Goal: Information Seeking & Learning: Learn about a topic

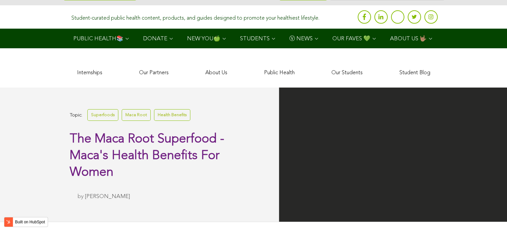
scroll to position [1956, 0]
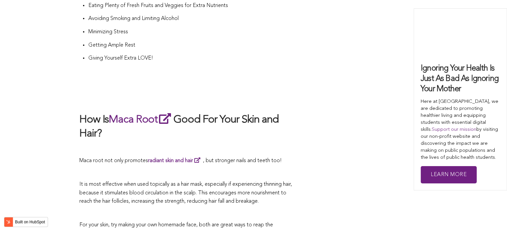
click at [220, 116] on h2 "How Is Maca Root Good For Your Skin and Hair?" at bounding box center [187, 126] width 217 height 29
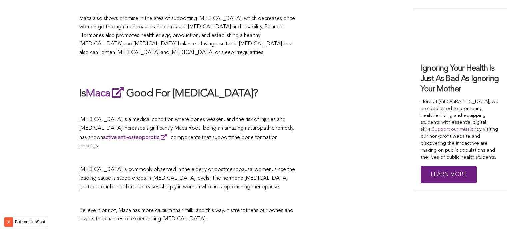
scroll to position [2053, 0]
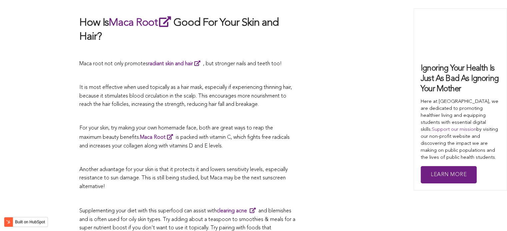
click at [223, 135] on span "is packed with vitamin C, which fights free radicals and increases your collage…" at bounding box center [184, 142] width 210 height 14
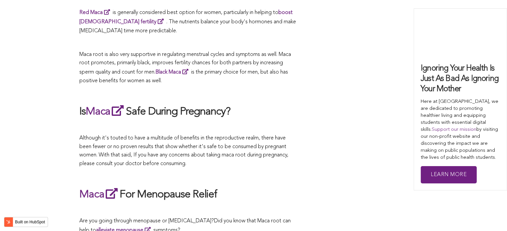
click at [240, 122] on p at bounding box center [187, 126] width 217 height 9
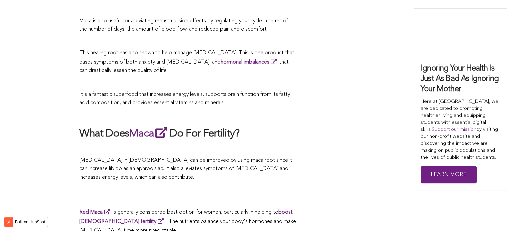
scroll to position [1745, 0]
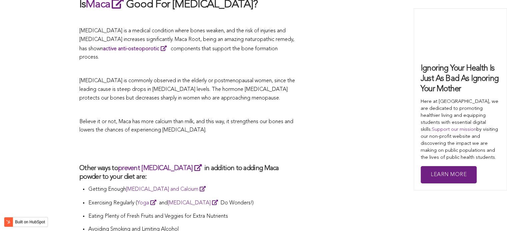
click at [260, 118] on p "Believe it or not, Maca has more calcium than milk, and this way, it strengthen…" at bounding box center [187, 126] width 217 height 17
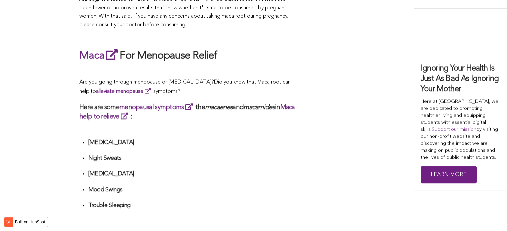
scroll to position [2205, 0]
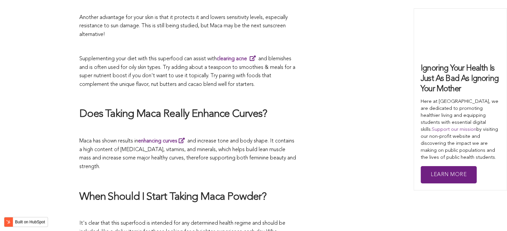
click at [234, 139] on span "Maca has shown results in enhancing curves and increase tone and body shape. It…" at bounding box center [187, 154] width 217 height 31
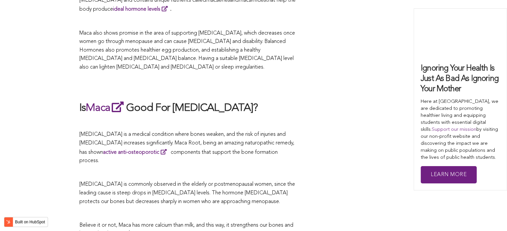
click at [211, 119] on p at bounding box center [187, 123] width 217 height 9
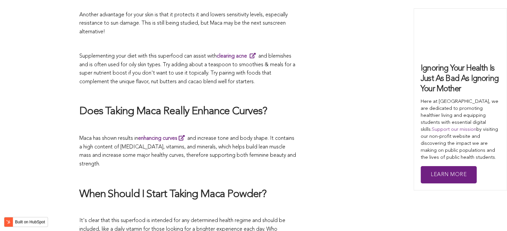
scroll to position [1598, 0]
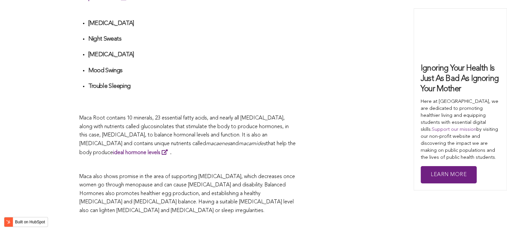
scroll to position [1060, 0]
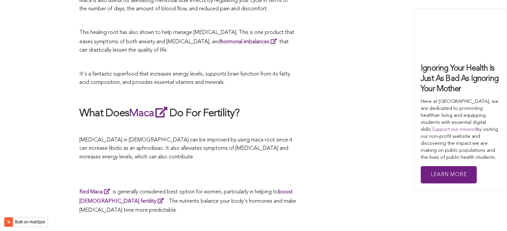
click at [215, 116] on h2 "What Does Maca Do For Fertility?" at bounding box center [187, 113] width 217 height 15
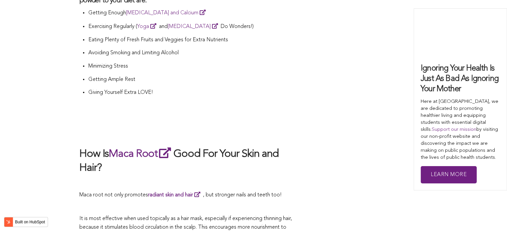
click at [217, 126] on h2 at bounding box center [187, 133] width 217 height 14
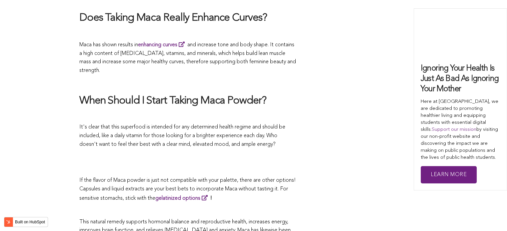
scroll to position [1430, 0]
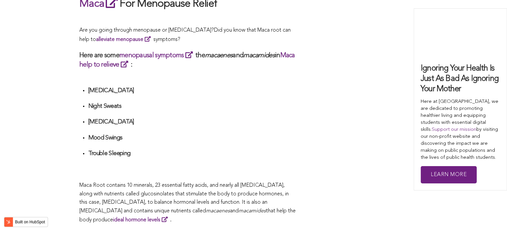
click at [276, 118] on h4 "[MEDICAL_DATA]" at bounding box center [192, 122] width 208 height 8
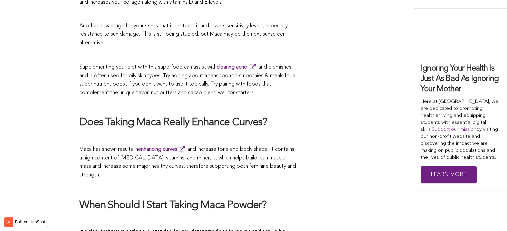
scroll to position [1676, 0]
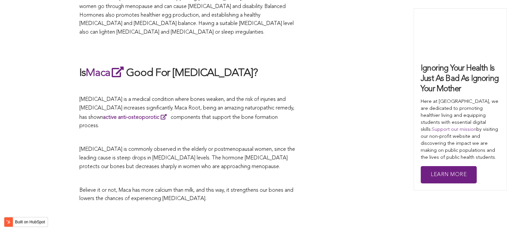
click at [197, 134] on p at bounding box center [187, 138] width 217 height 9
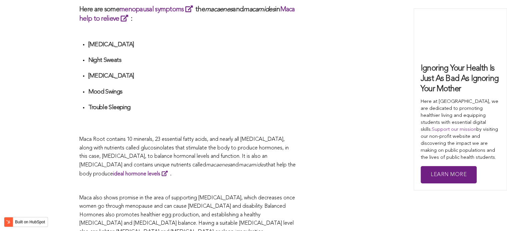
scroll to position [1713, 0]
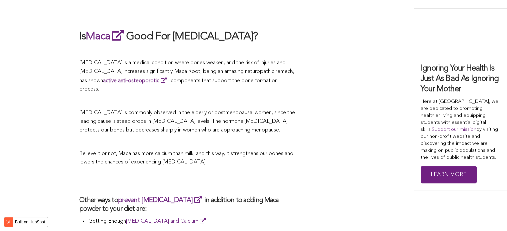
click at [204, 116] on p "[MEDICAL_DATA] is commonly observed in the elderly or postmenopausal women, sin…" at bounding box center [187, 122] width 217 height 26
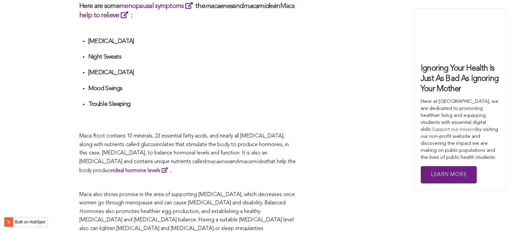
scroll to position [1380, 0]
